Goal: Information Seeking & Learning: Learn about a topic

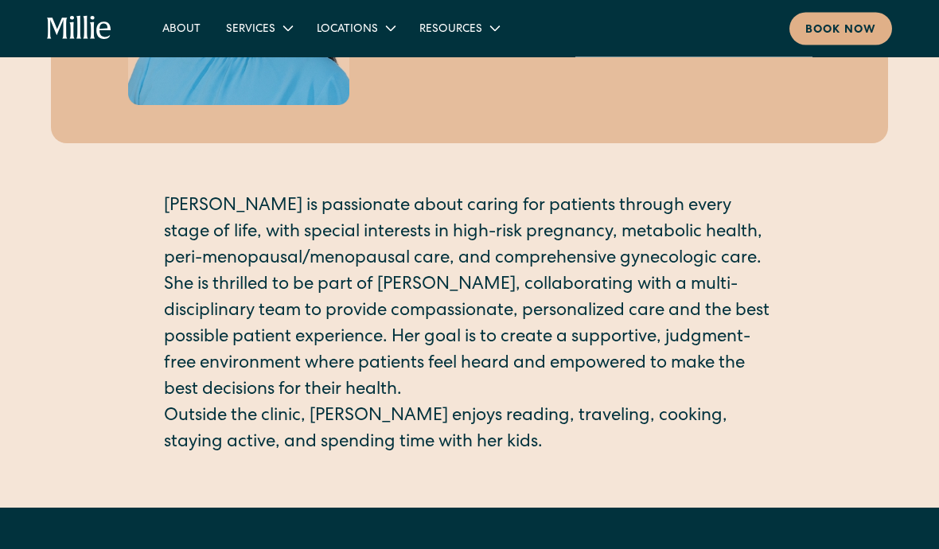
scroll to position [273, 0]
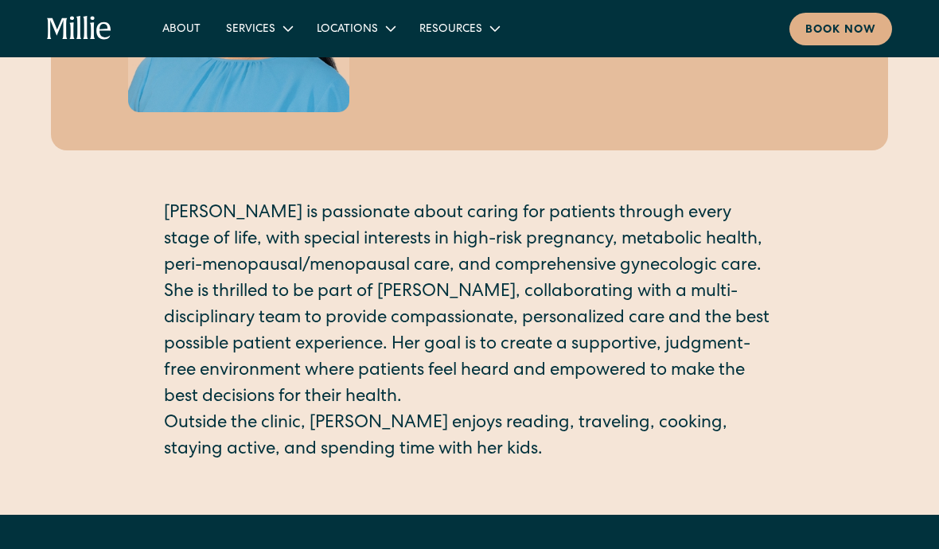
click at [163, 26] on link "About" at bounding box center [182, 28] width 64 height 26
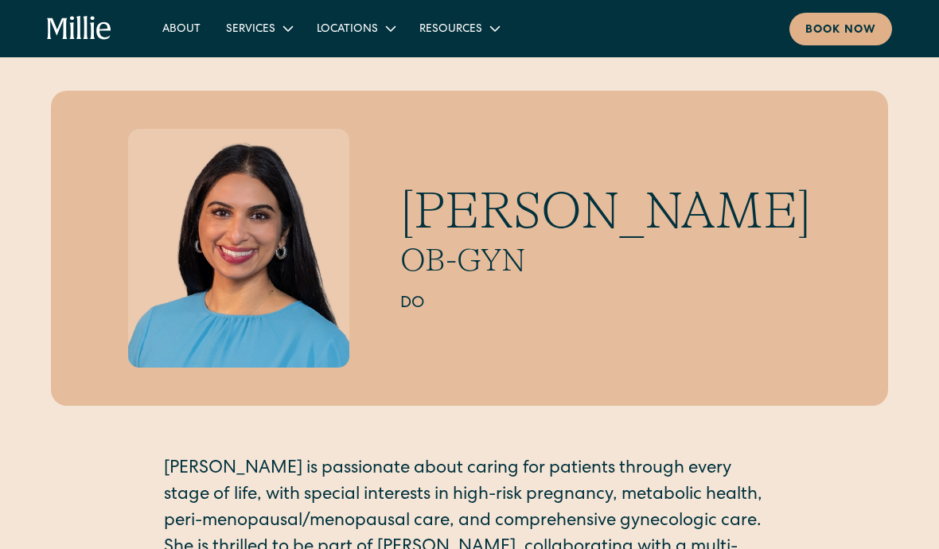
scroll to position [0, 0]
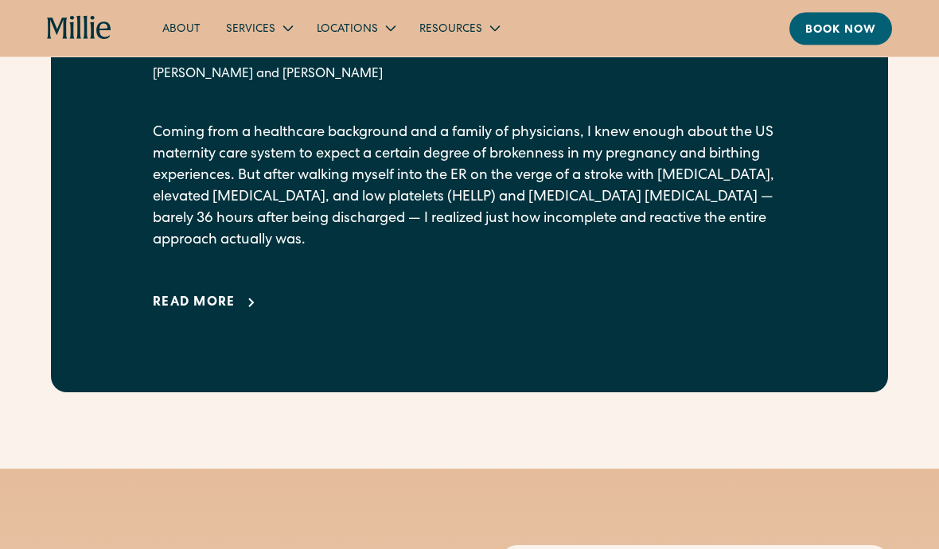
scroll to position [1001, 0]
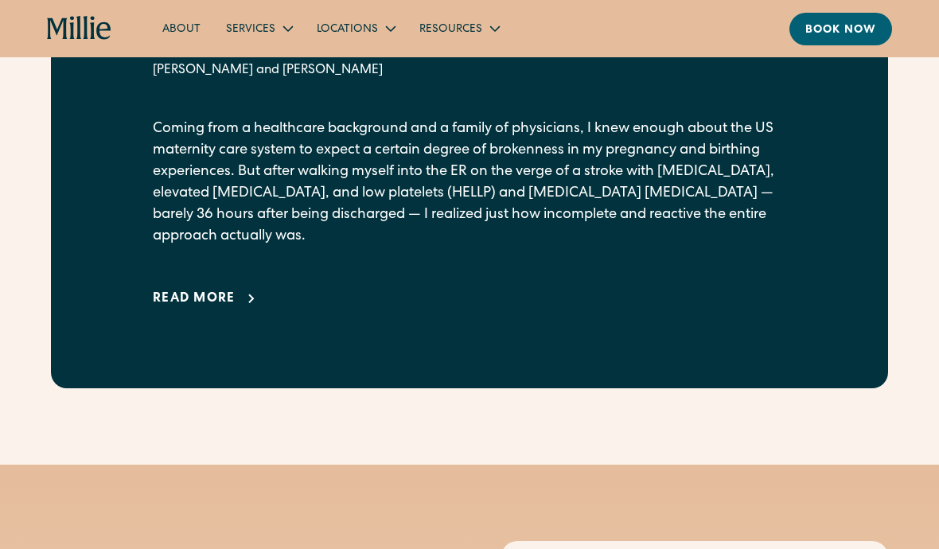
click at [227, 309] on div "Read more" at bounding box center [194, 299] width 83 height 19
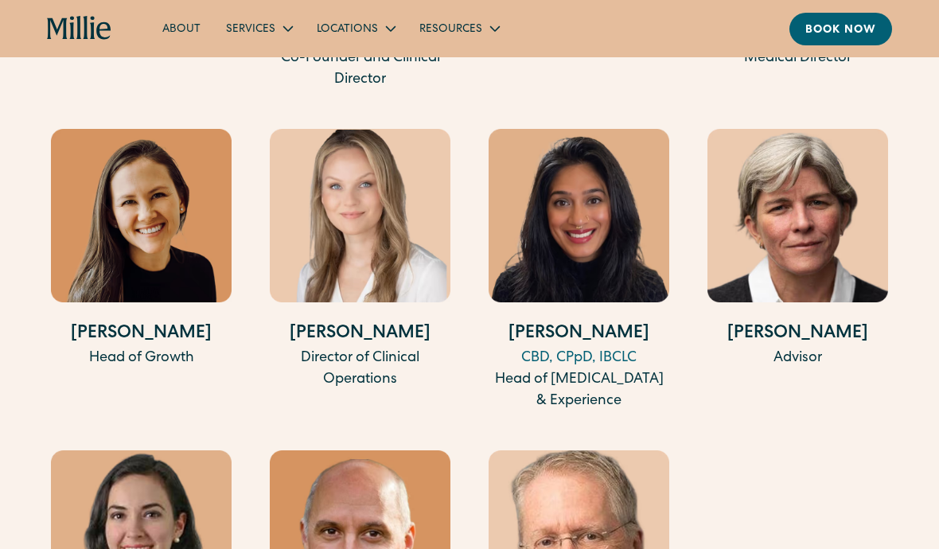
scroll to position [4979, 0]
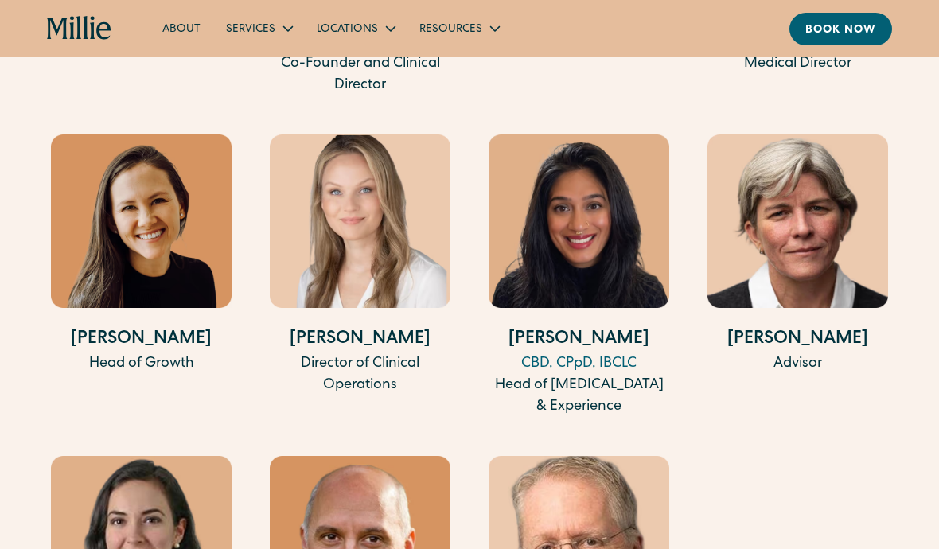
click at [193, 33] on link "About" at bounding box center [182, 28] width 64 height 26
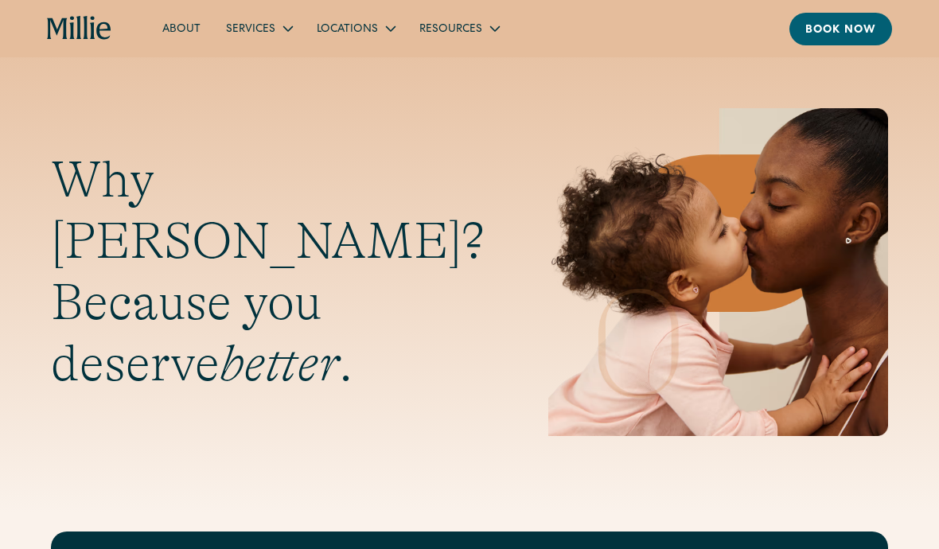
click at [185, 29] on link "About" at bounding box center [182, 28] width 64 height 26
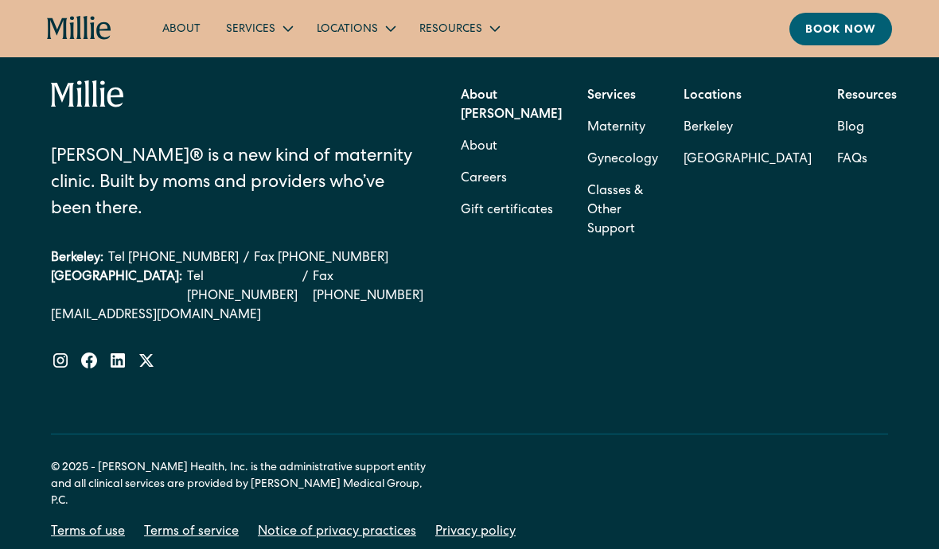
scroll to position [5134, 0]
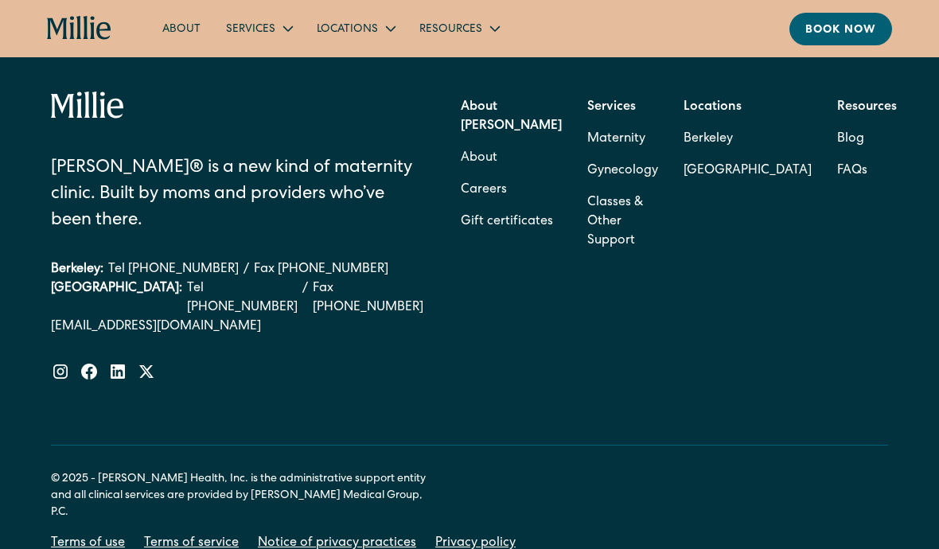
click at [658, 187] on link "Gynecology" at bounding box center [622, 171] width 71 height 32
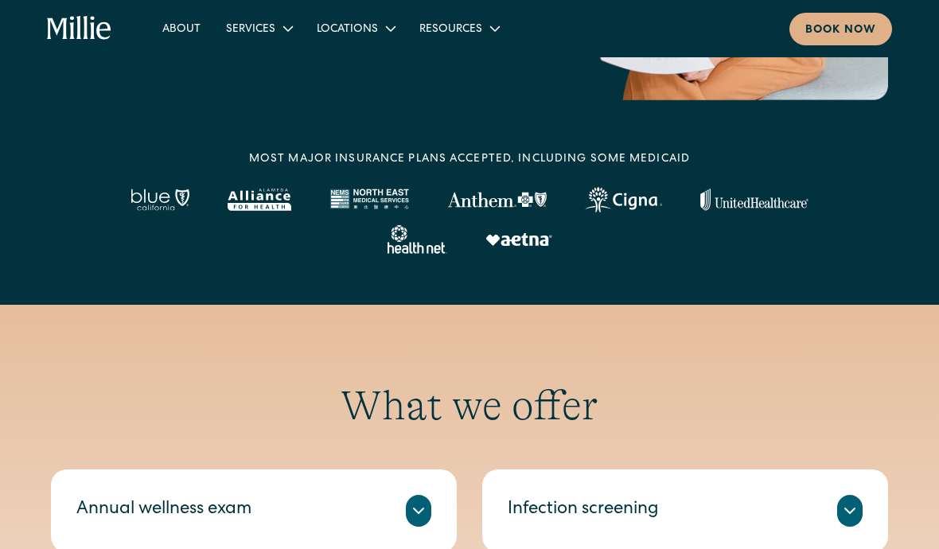
scroll to position [389, 0]
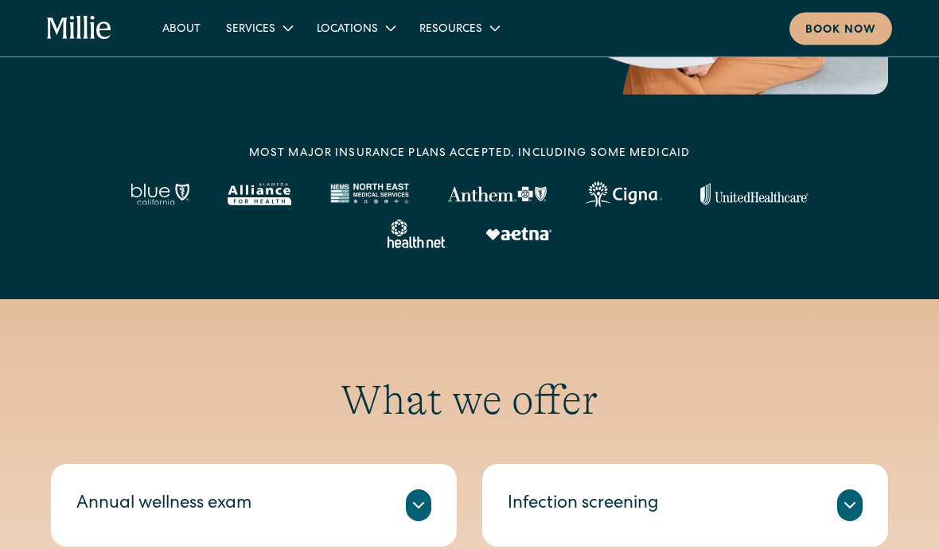
click at [363, 40] on div "Locations" at bounding box center [355, 28] width 103 height 26
click at [373, 97] on link "[GEOGRAPHIC_DATA]" at bounding box center [378, 93] width 137 height 26
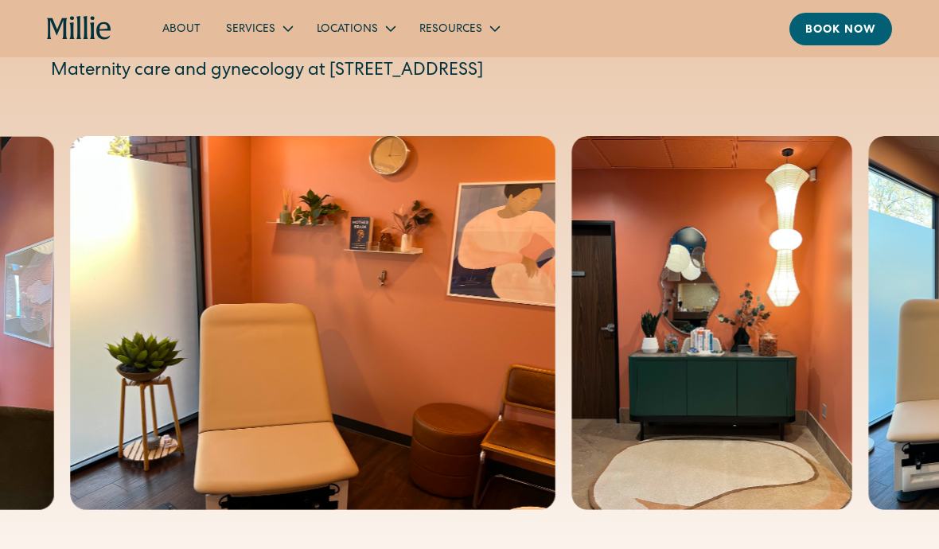
scroll to position [128, 0]
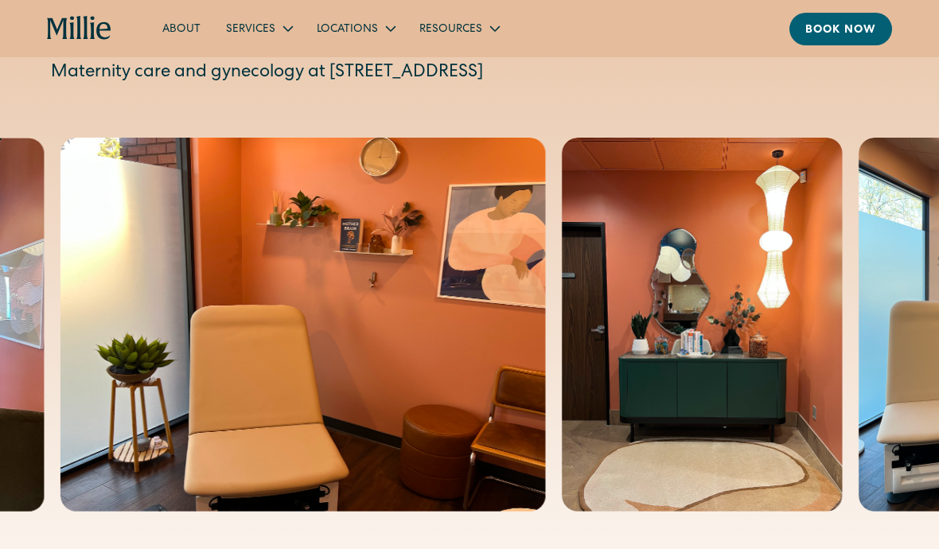
click at [183, 32] on link "About" at bounding box center [182, 28] width 64 height 26
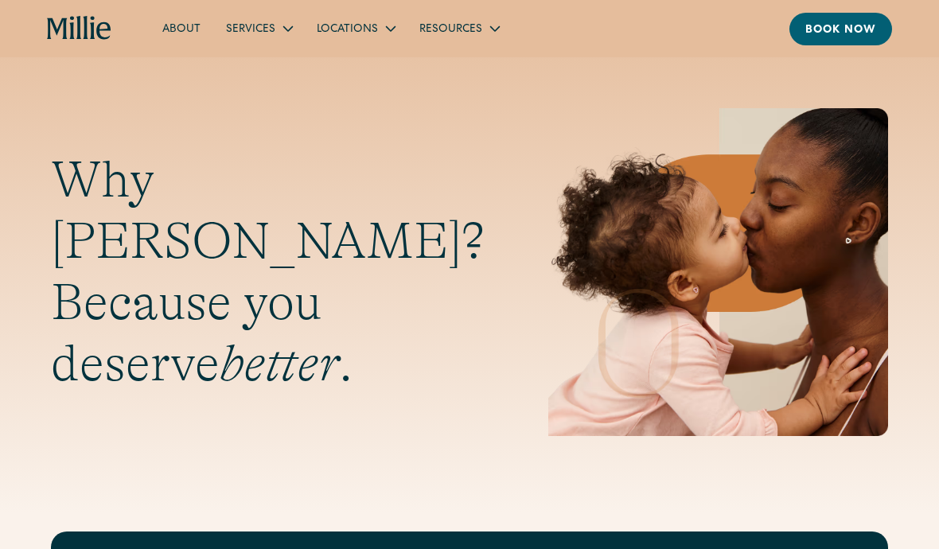
click at [188, 29] on link "About" at bounding box center [182, 28] width 64 height 26
click at [257, 35] on div "Services" at bounding box center [250, 29] width 49 height 17
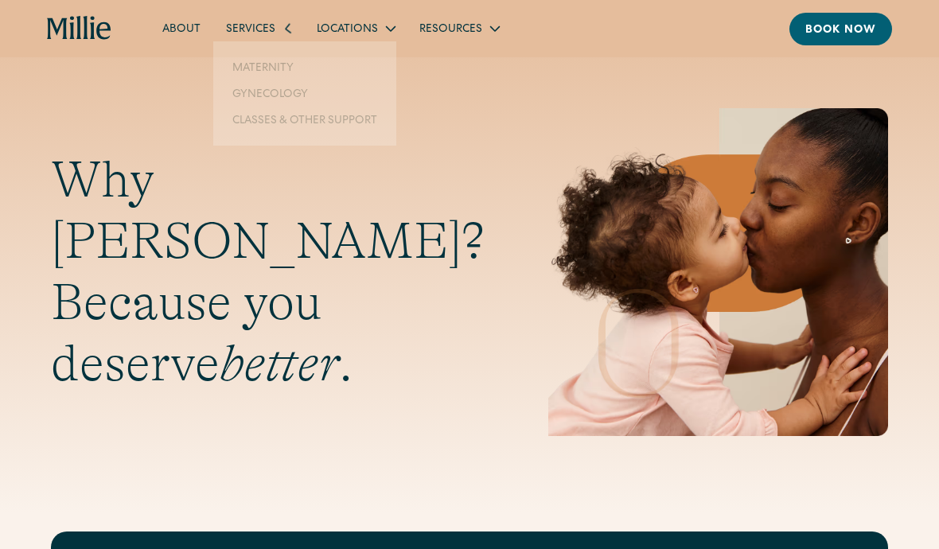
click at [454, 107] on div "Why [PERSON_NAME]? Because you deserve better ." at bounding box center [469, 256] width 939 height 513
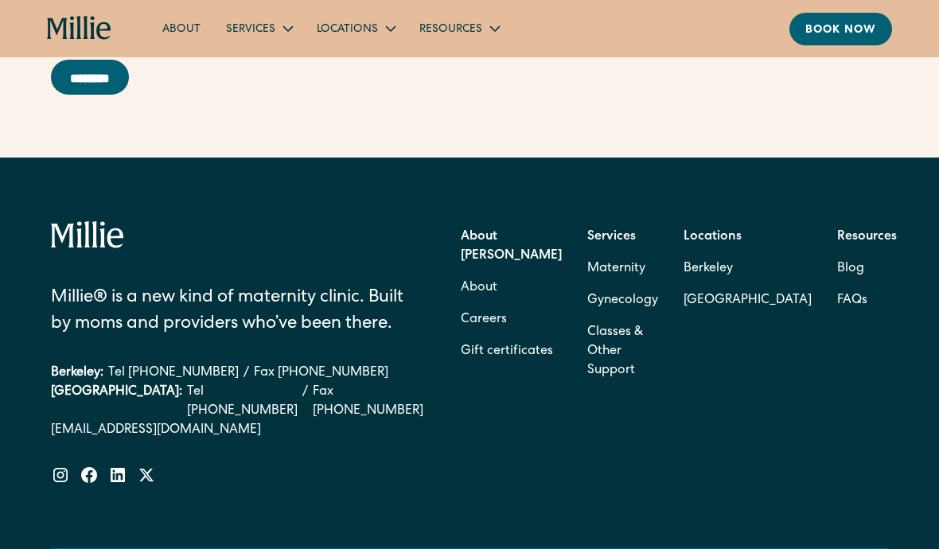
scroll to position [5151, 0]
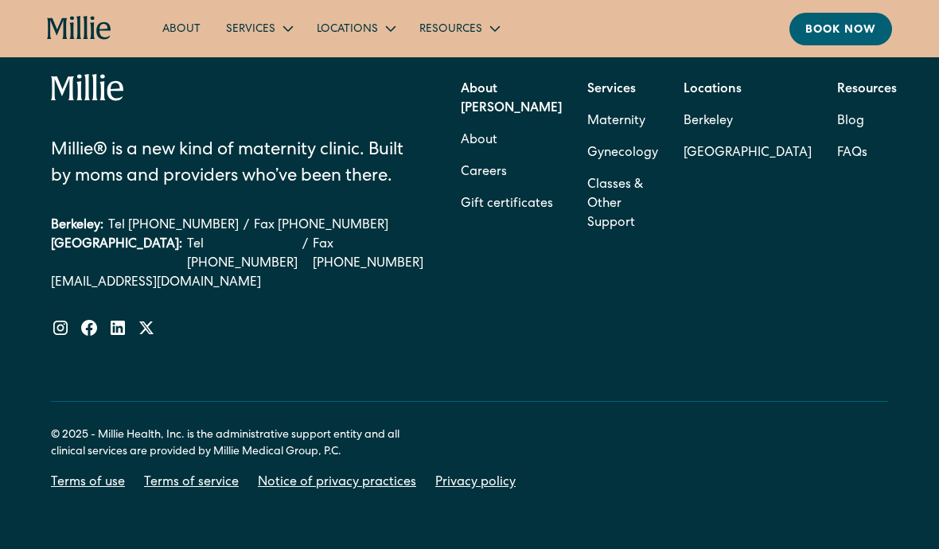
click at [658, 170] on link "Gynecology" at bounding box center [622, 154] width 71 height 32
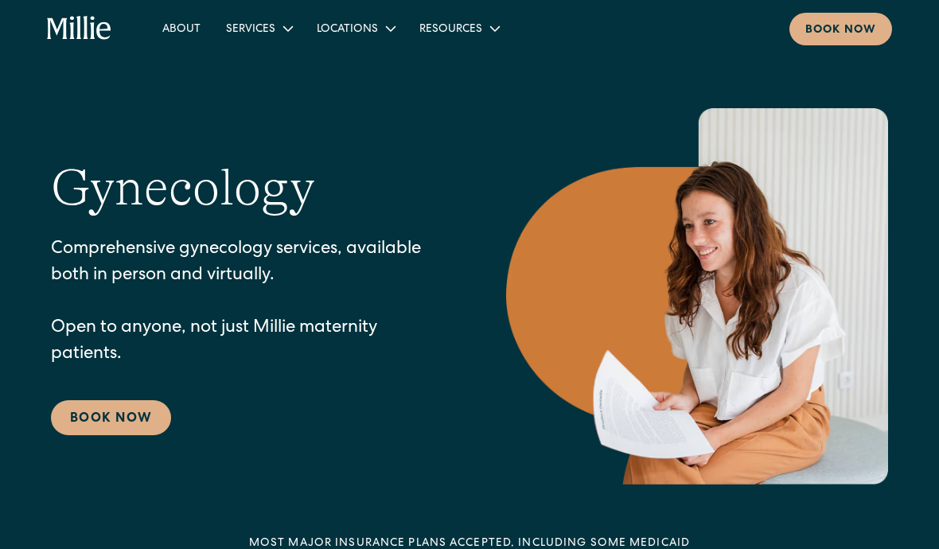
click at [372, 29] on div "Locations" at bounding box center [347, 29] width 61 height 17
click at [367, 71] on link "Berkeley" at bounding box center [378, 67] width 137 height 26
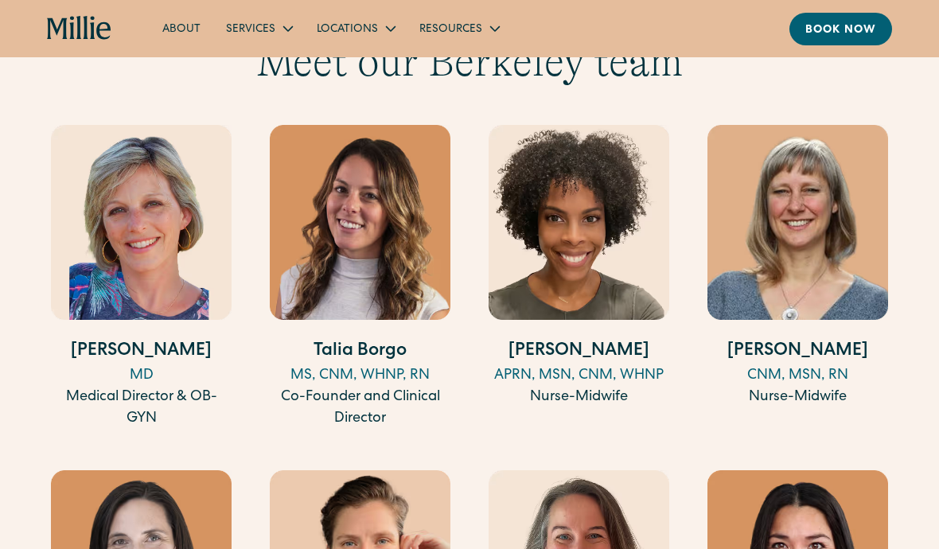
scroll to position [1662, 0]
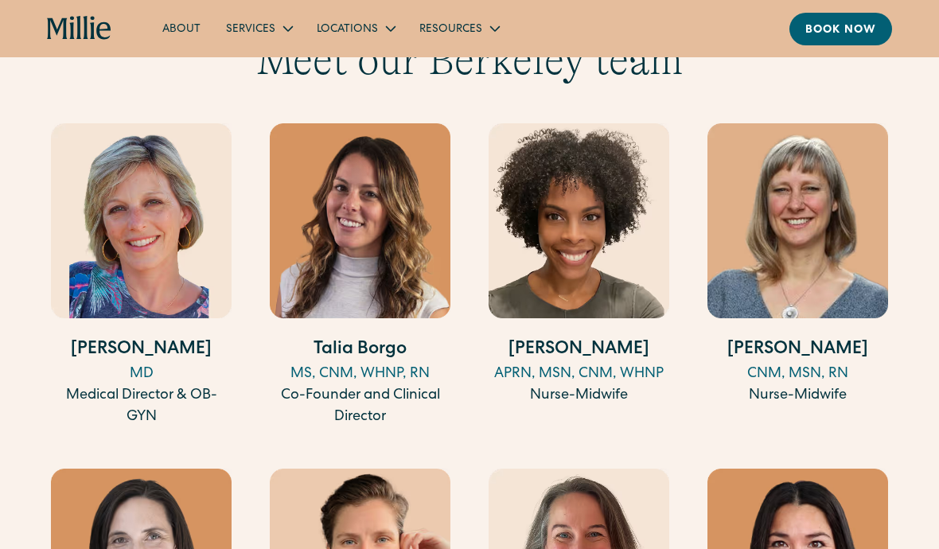
click at [381, 37] on icon at bounding box center [390, 28] width 19 height 19
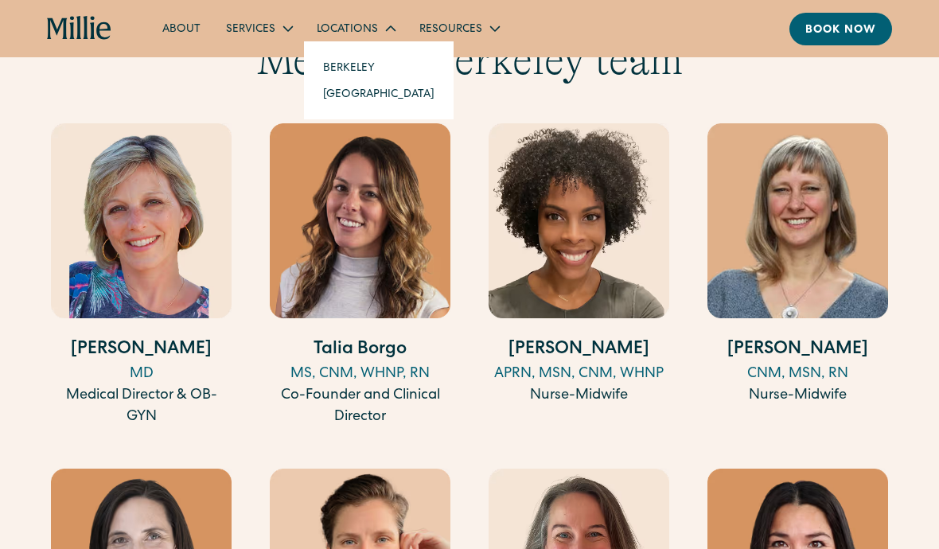
click at [384, 101] on link "[GEOGRAPHIC_DATA]" at bounding box center [378, 93] width 137 height 26
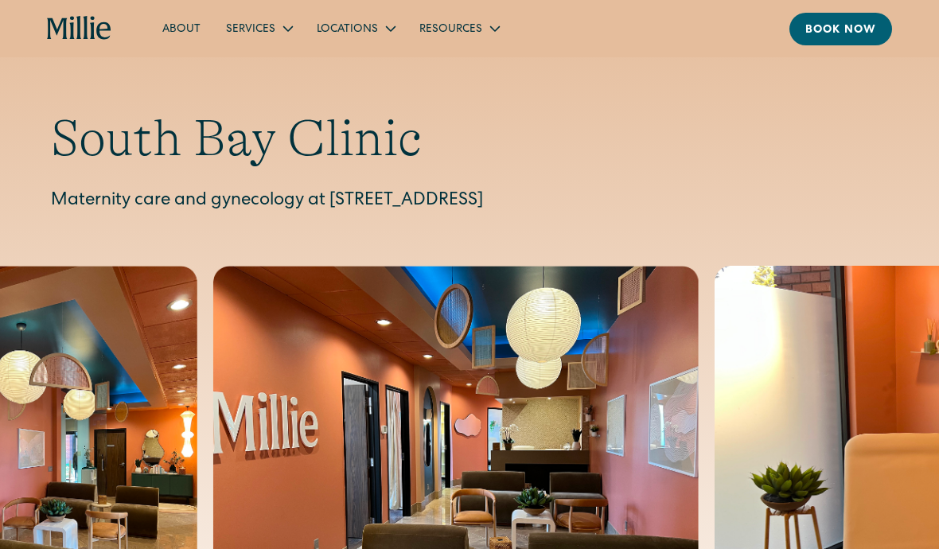
click at [581, 109] on h1 "South Bay Clinic" at bounding box center [469, 138] width 837 height 61
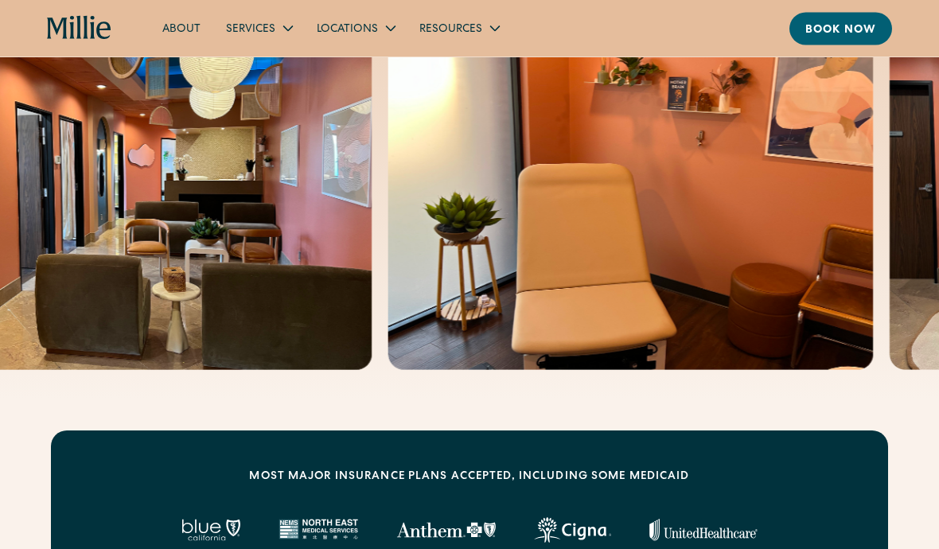
scroll to position [272, 0]
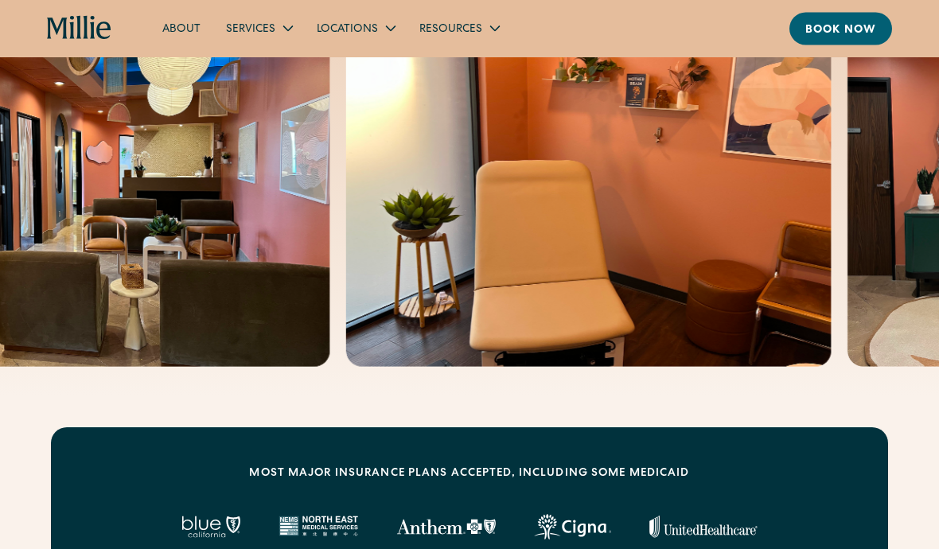
click at [298, 256] on img at bounding box center [88, 181] width 486 height 374
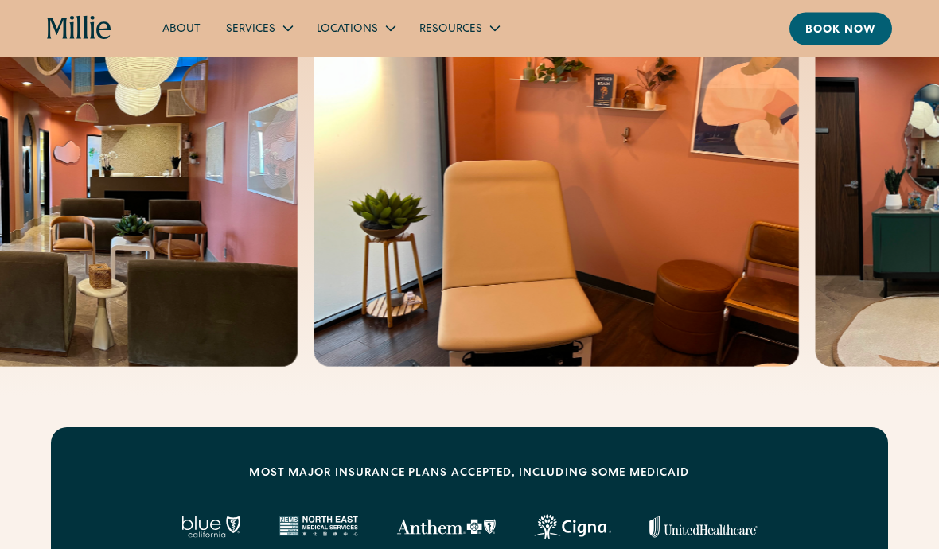
click at [454, 245] on img at bounding box center [557, 181] width 486 height 374
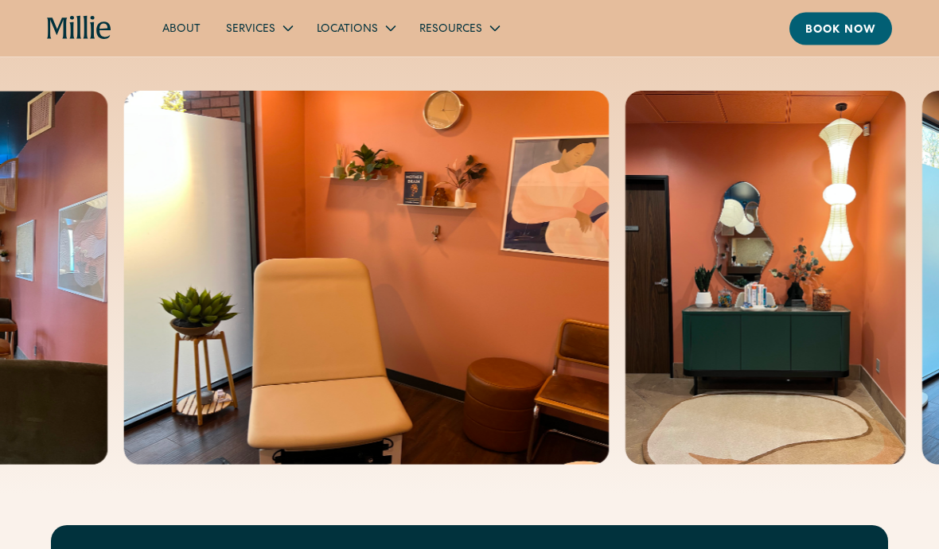
scroll to position [168, 0]
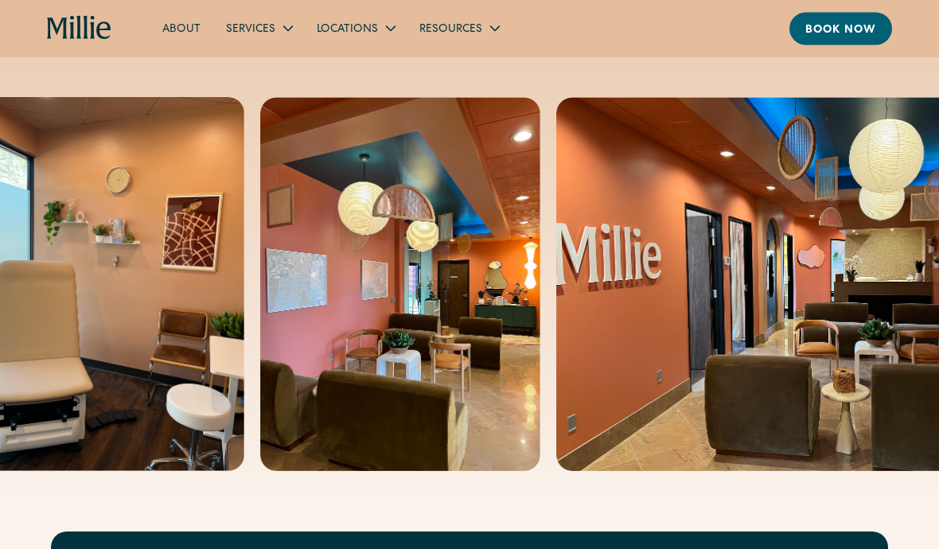
click at [293, 22] on icon at bounding box center [288, 28] width 19 height 19
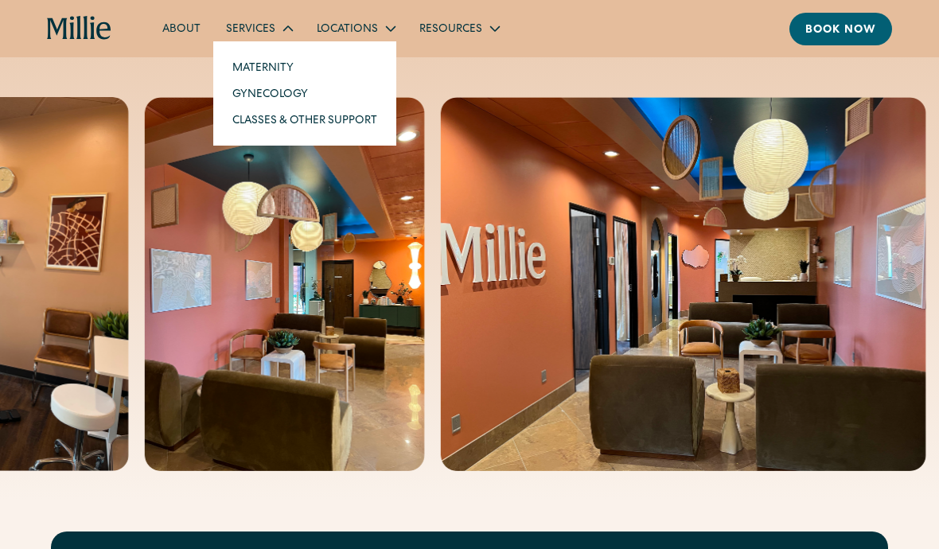
click at [486, 27] on icon at bounding box center [495, 28] width 19 height 19
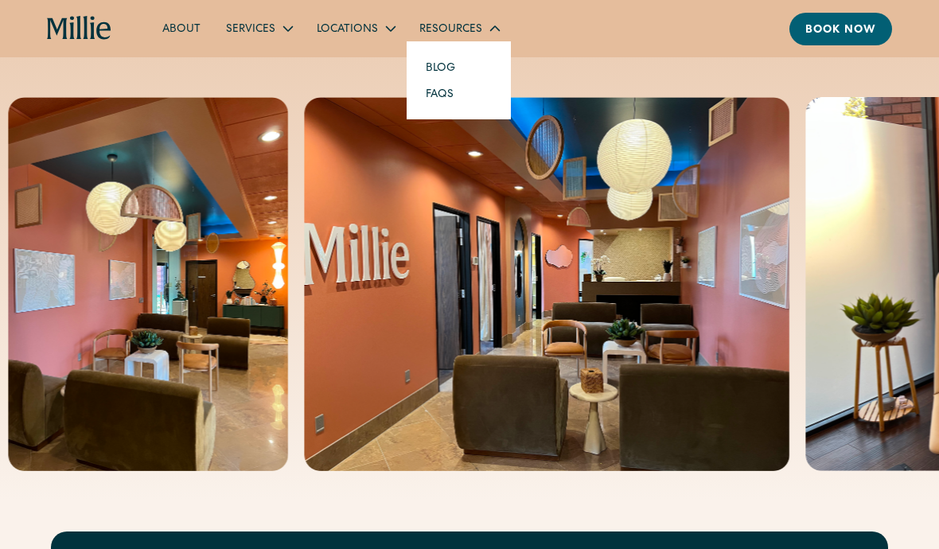
click at [446, 92] on link "FAQs" at bounding box center [439, 93] width 53 height 26
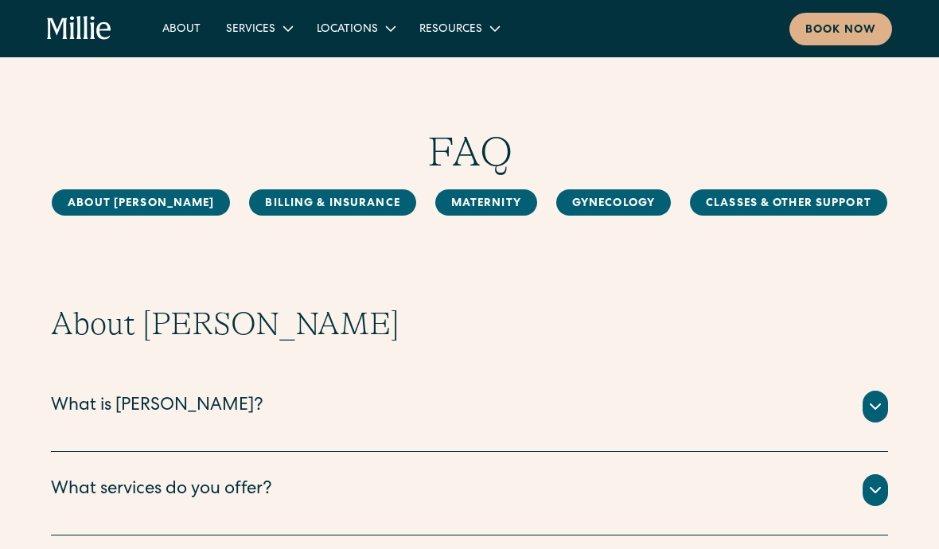
click at [336, 200] on link "Billing & Insurance" at bounding box center [332, 202] width 166 height 26
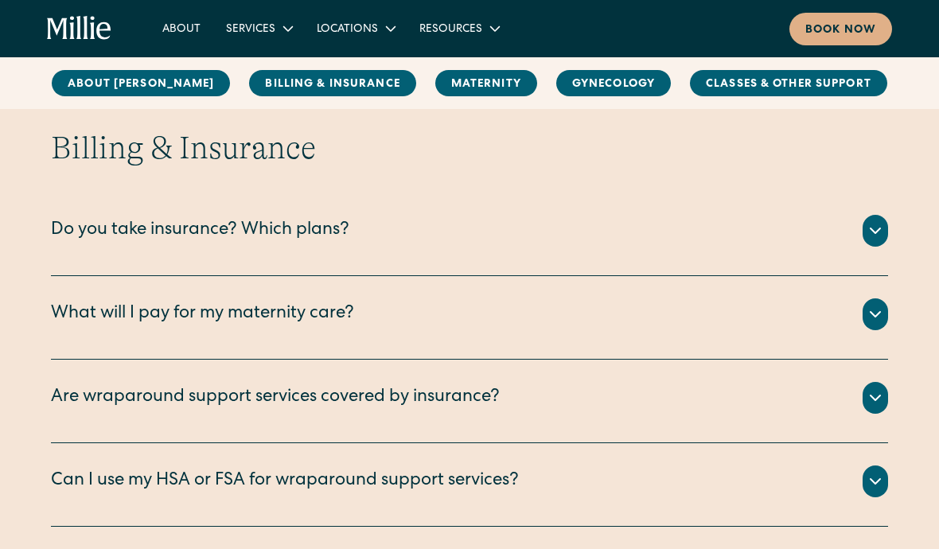
scroll to position [739, 0]
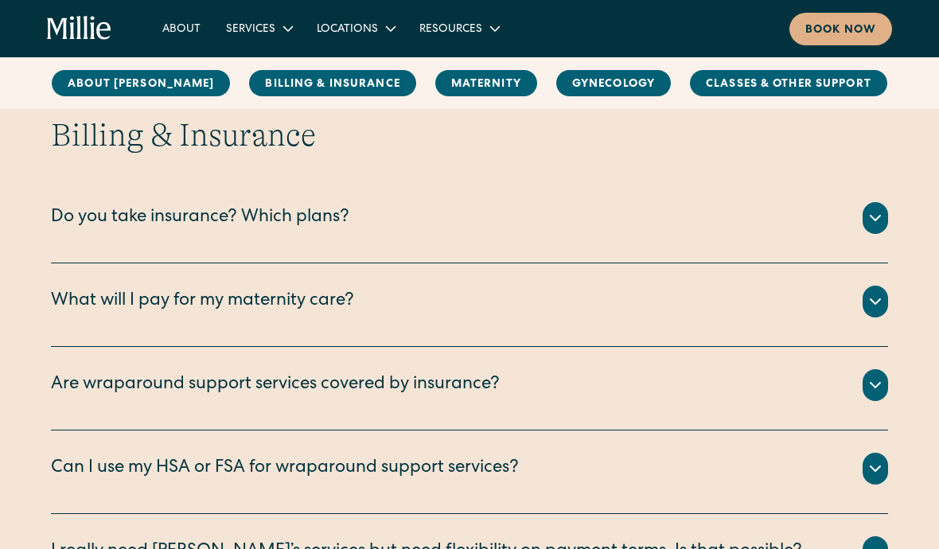
click at [873, 220] on icon at bounding box center [875, 218] width 19 height 19
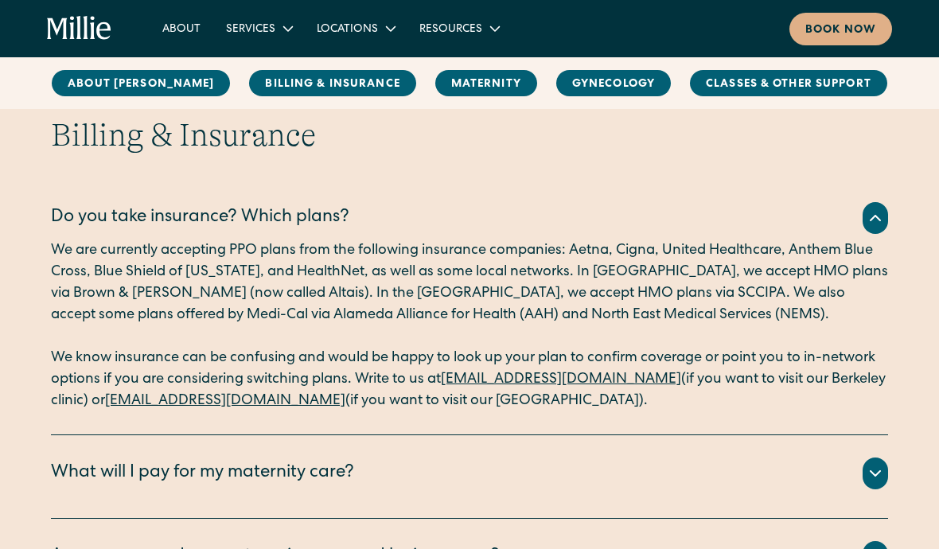
click at [878, 466] on icon at bounding box center [875, 473] width 19 height 19
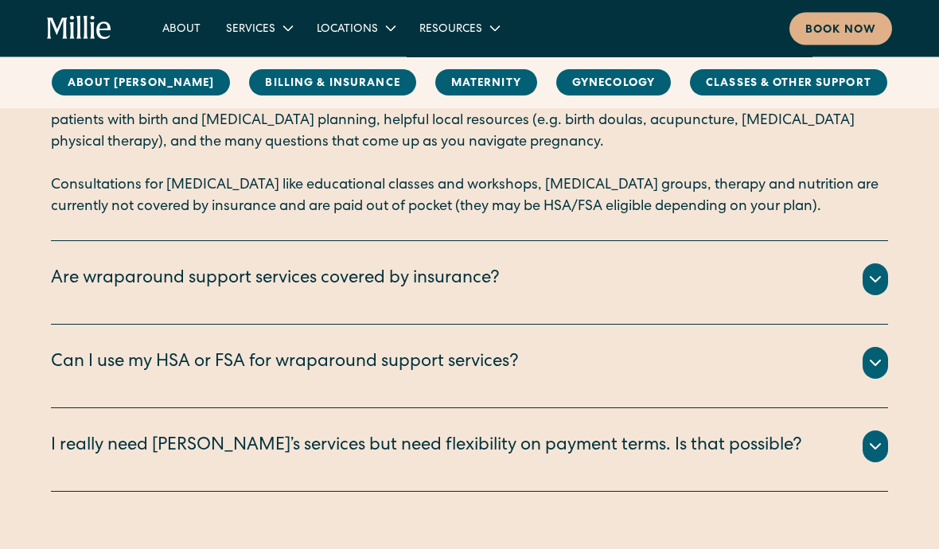
scroll to position [1298, 0]
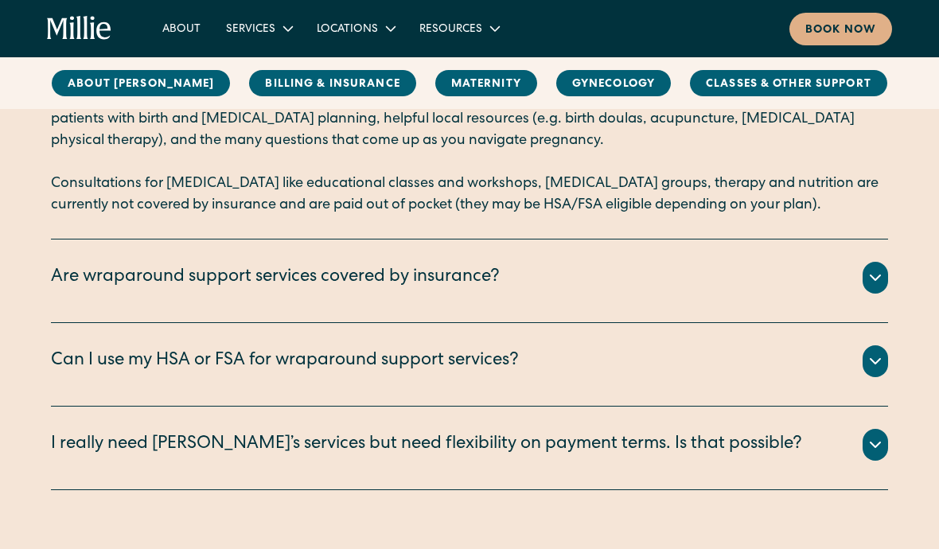
click at [869, 268] on icon at bounding box center [875, 277] width 19 height 19
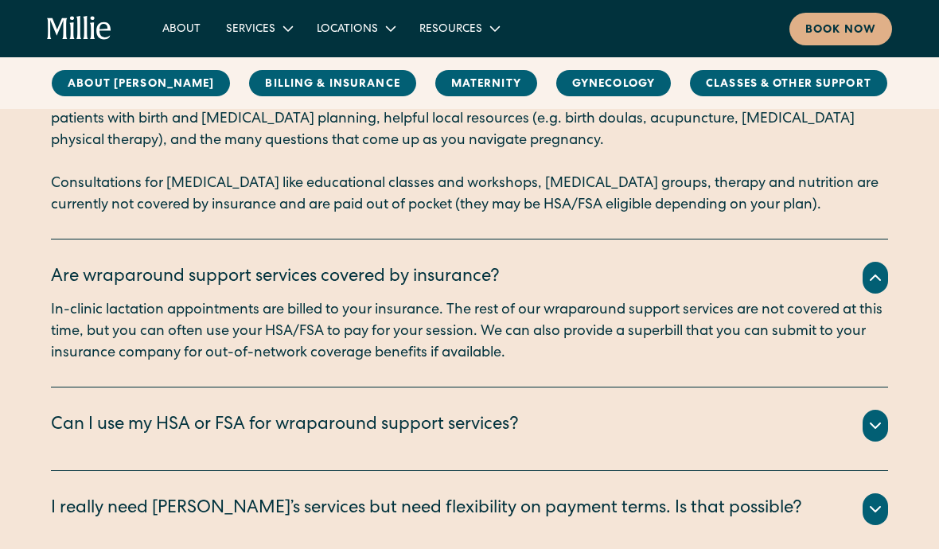
click at [598, 84] on link "Gynecology" at bounding box center [613, 83] width 115 height 26
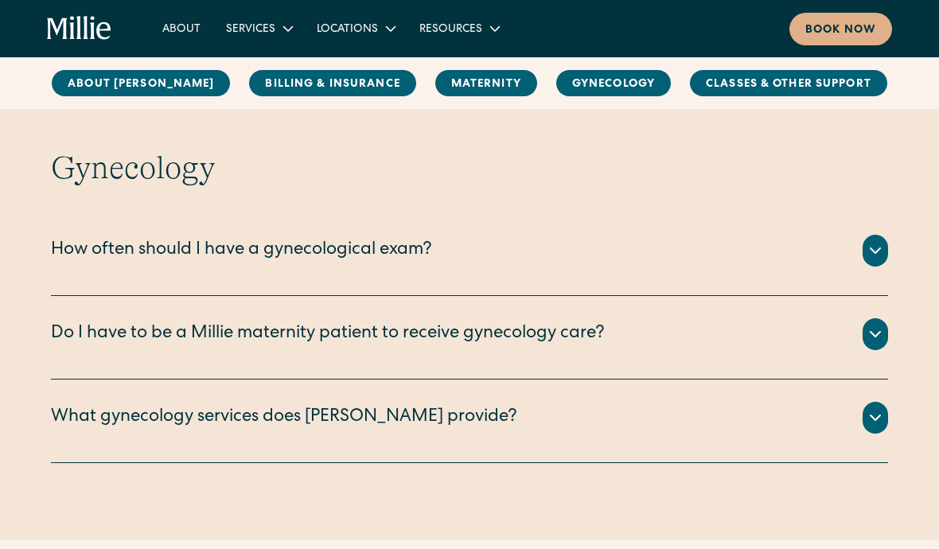
click at [871, 241] on icon at bounding box center [875, 250] width 19 height 19
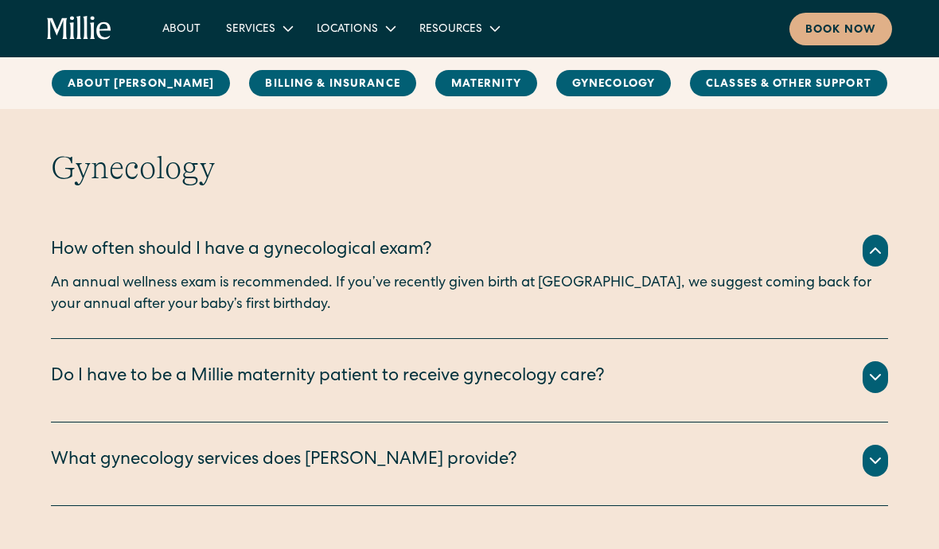
click at [875, 368] on icon at bounding box center [875, 377] width 19 height 19
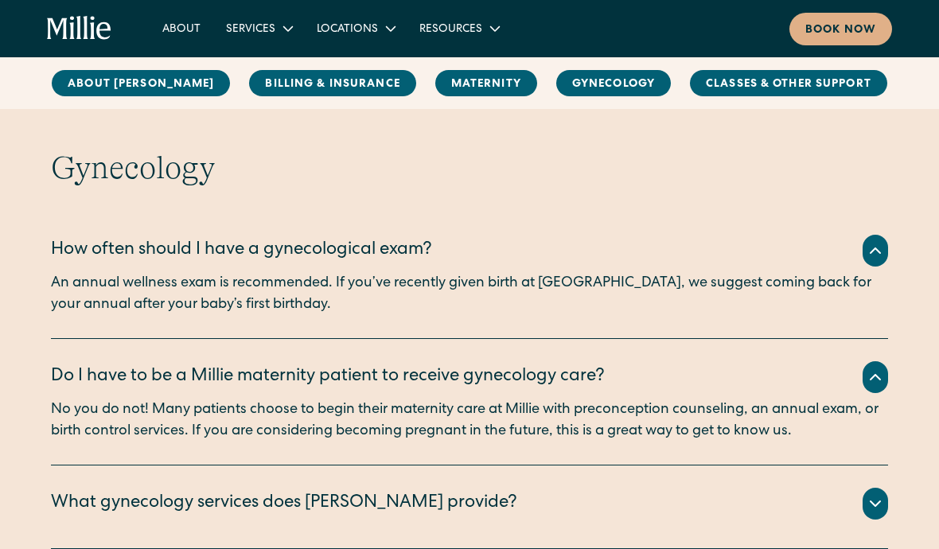
click at [886, 488] on div at bounding box center [875, 504] width 25 height 32
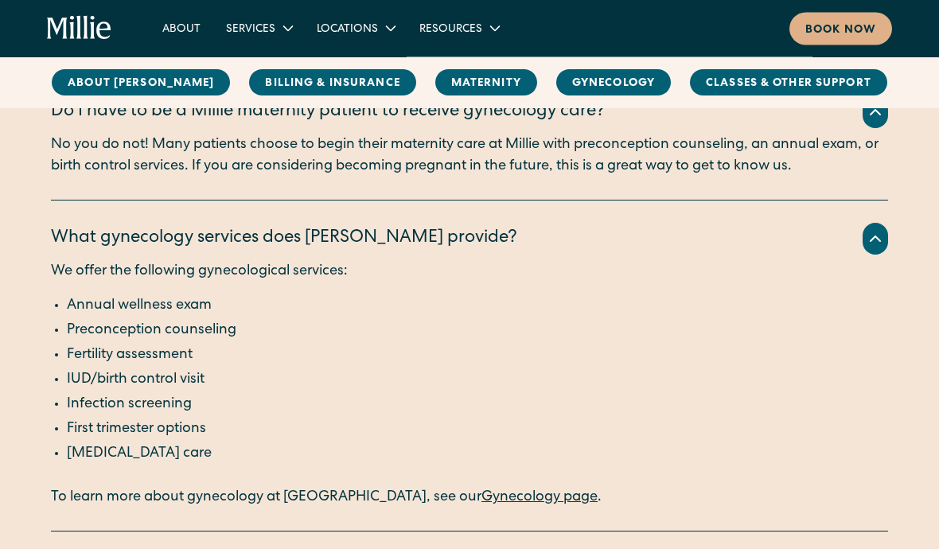
scroll to position [3091, 0]
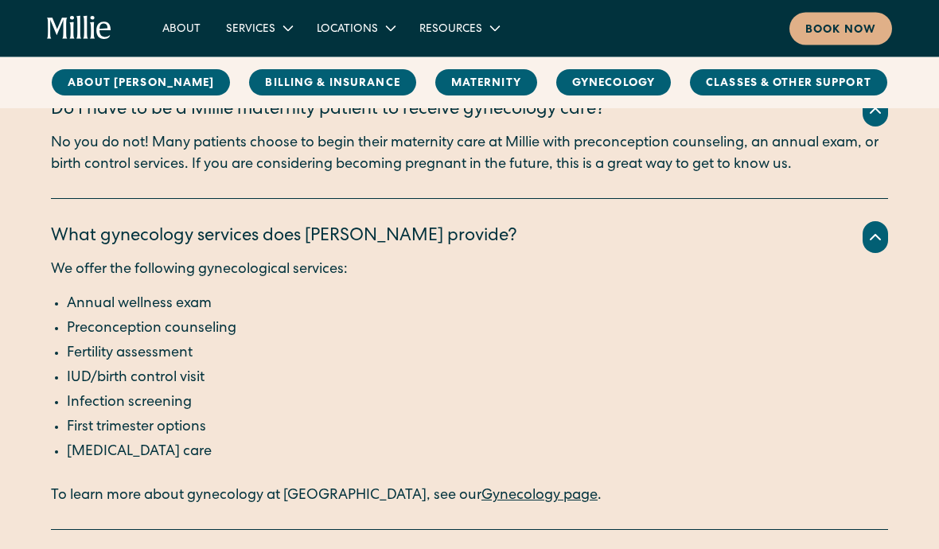
click at [482, 490] on link "Gynecology page" at bounding box center [540, 497] width 116 height 14
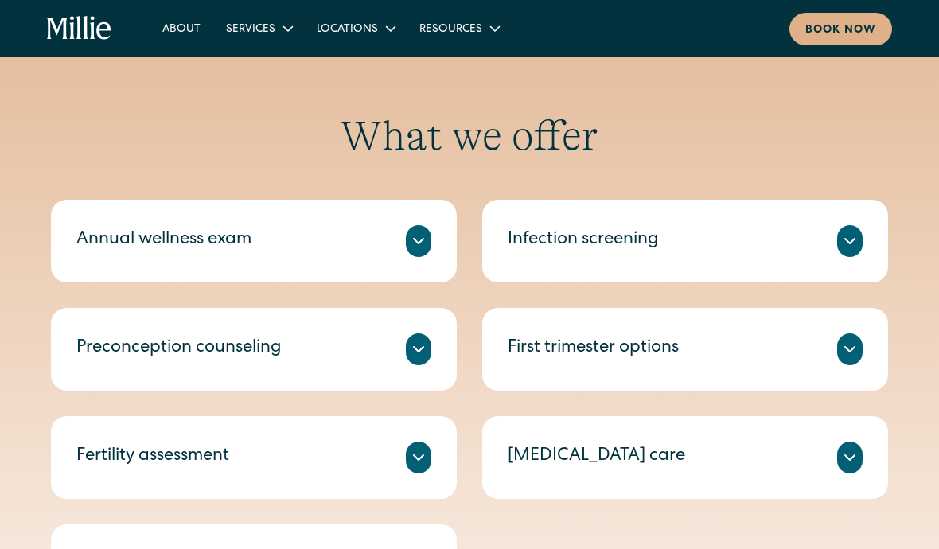
scroll to position [657, 0]
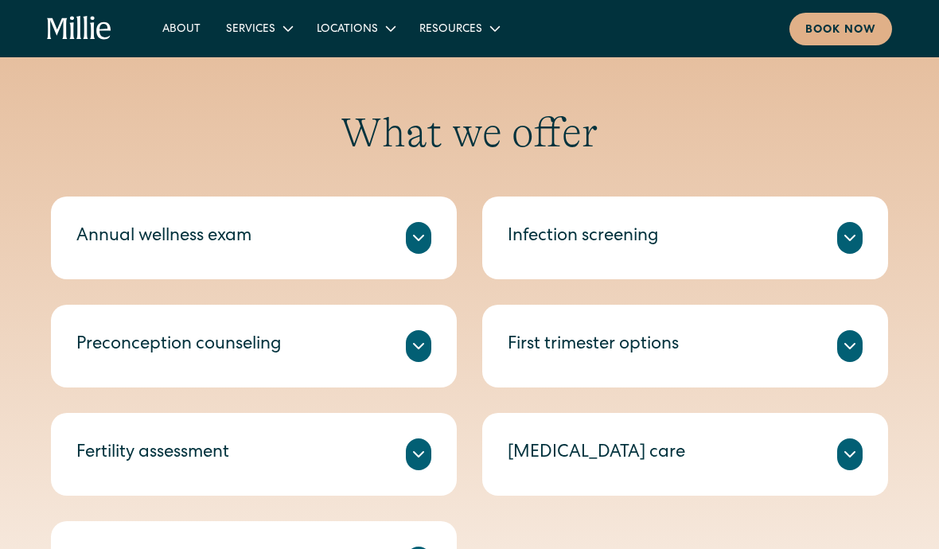
click at [418, 240] on icon at bounding box center [419, 238] width 10 height 5
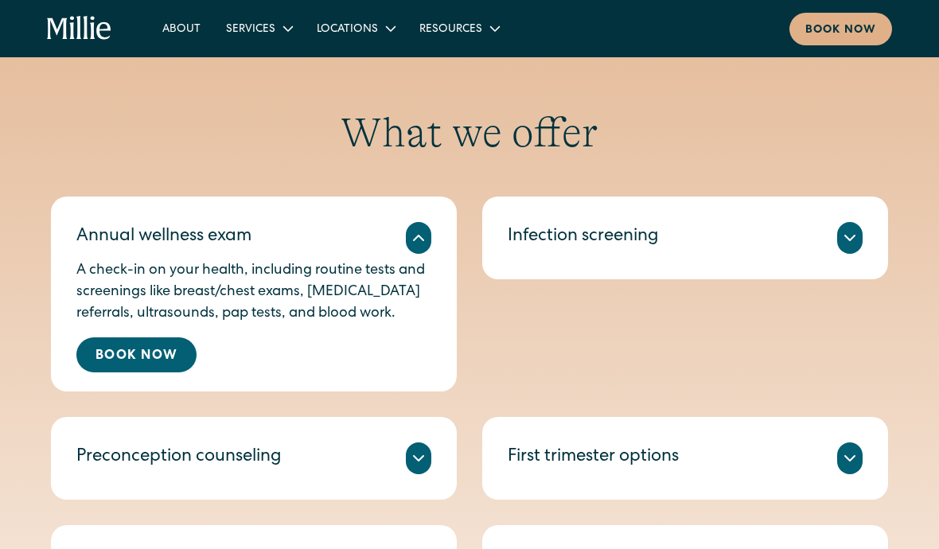
click at [410, 240] on icon at bounding box center [418, 237] width 19 height 19
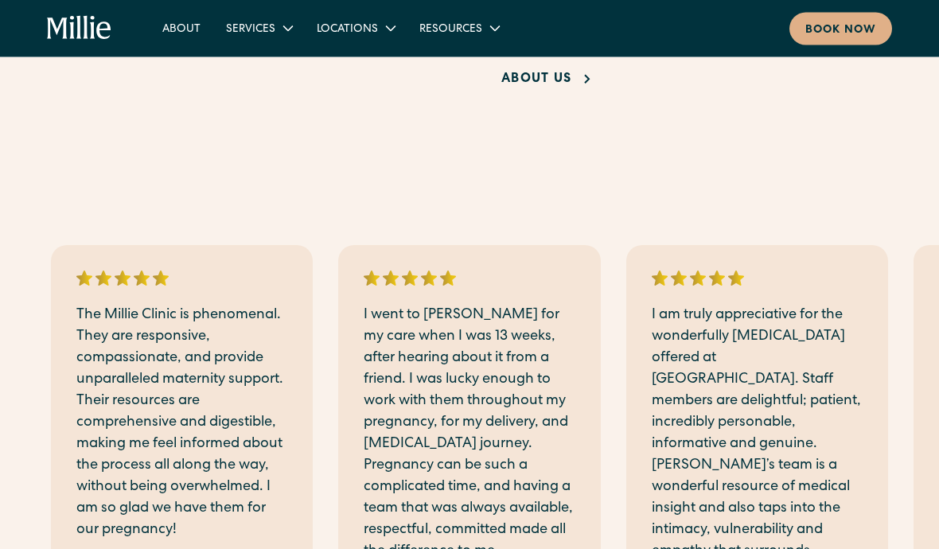
scroll to position [1904, 0]
